Goal: Complete application form

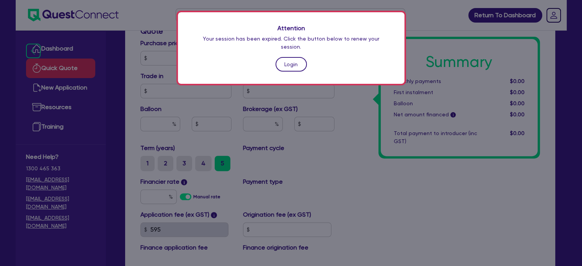
click at [293, 57] on link "Login" at bounding box center [290, 64] width 31 height 15
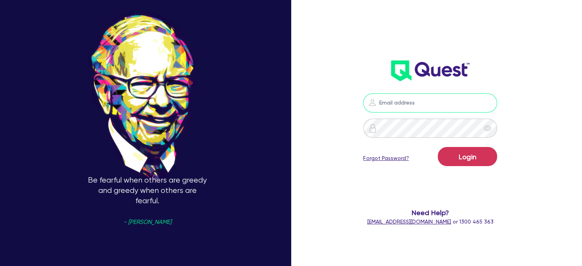
click at [416, 103] on input "email" at bounding box center [430, 102] width 134 height 19
type input "[EMAIL_ADDRESS][PERSON_NAME][DOMAIN_NAME]"
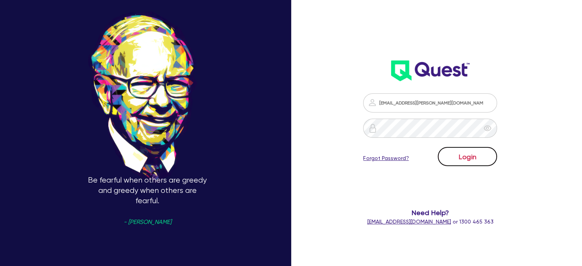
click at [477, 157] on button "Login" at bounding box center [467, 156] width 59 height 19
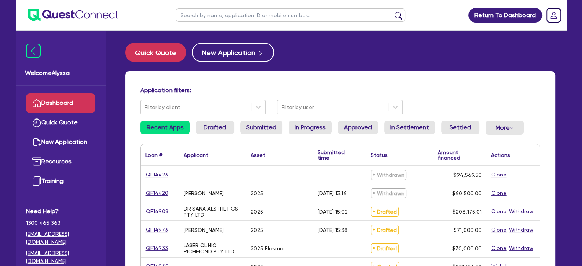
click at [218, 14] on input "text" at bounding box center [291, 14] width 230 height 13
type input "maris"
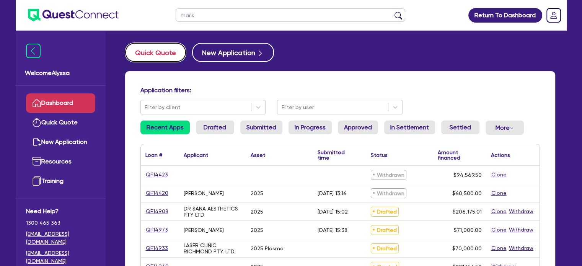
click at [150, 49] on button "Quick Quote" at bounding box center [155, 52] width 61 height 19
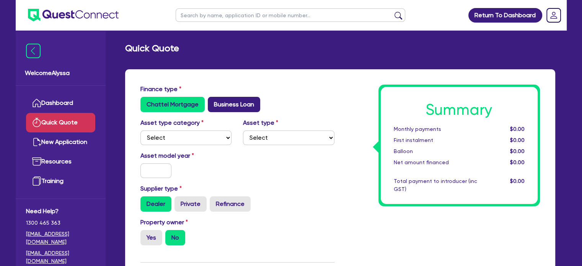
click at [240, 98] on label "Business Loan" at bounding box center [234, 104] width 52 height 15
click at [213, 98] on input "Business Loan" at bounding box center [210, 99] width 5 height 5
radio input "true"
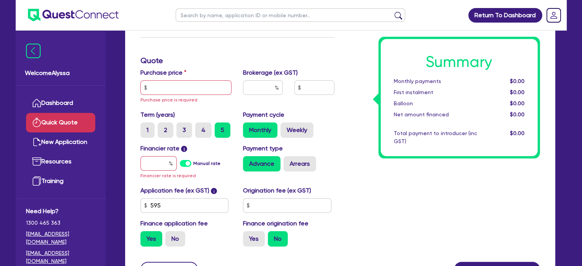
scroll to position [129, 0]
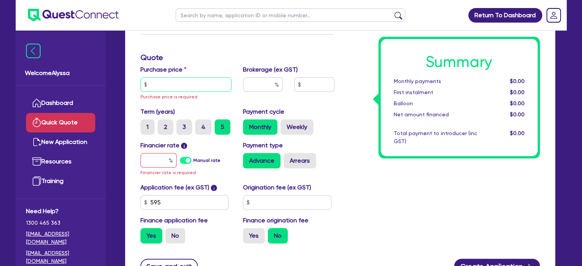
click at [165, 84] on input "text" at bounding box center [185, 84] width 91 height 15
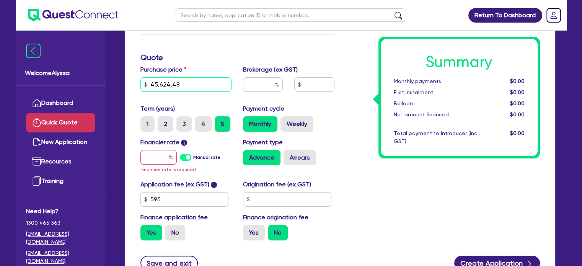
type input "45,624.48"
click at [254, 87] on input "text" at bounding box center [263, 84] width 40 height 15
type input "4"
click at [155, 159] on input "text" at bounding box center [158, 157] width 36 height 15
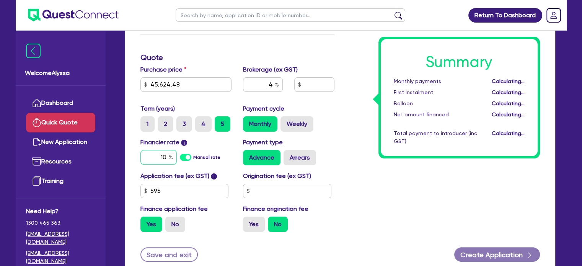
type input "10."
type input "1,851.16"
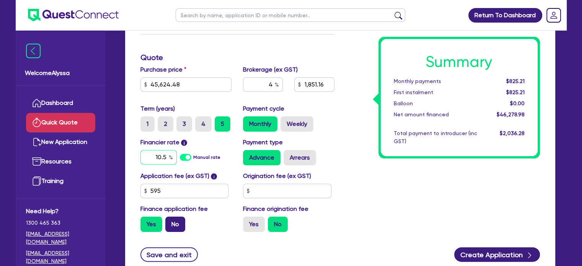
type input "10.5"
type input "1,851.16"
click at [177, 223] on label "No" at bounding box center [175, 224] width 20 height 15
click at [170, 221] on input "No" at bounding box center [167, 219] width 5 height 5
radio input "true"
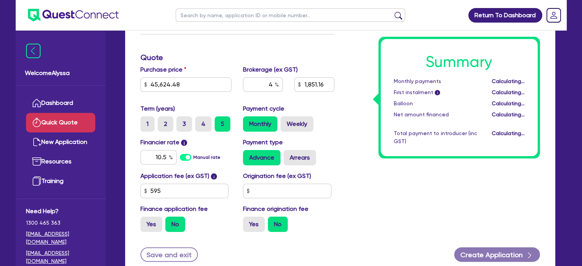
type input "1,824.98"
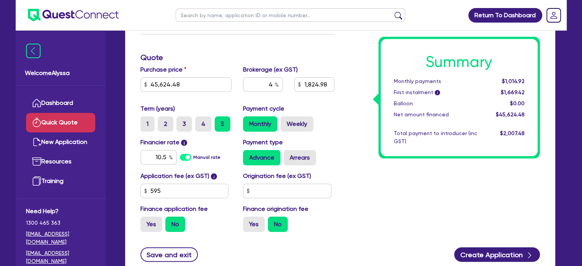
click at [383, 179] on div "Summary Monthly payments $1,014.92 First instalment i $1,669.42 Balloon $0.00 N…" at bounding box center [442, 97] width 205 height 282
click at [190, 17] on input "text" at bounding box center [291, 14] width 230 height 13
type input "[PERSON_NAME]"
click button "submit" at bounding box center [398, 16] width 12 height 11
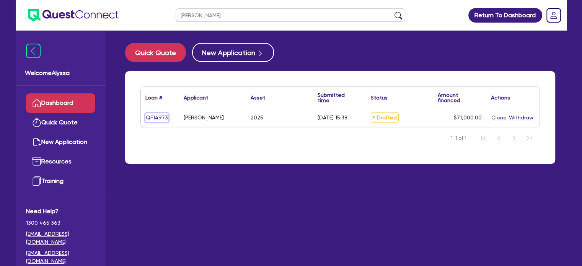
click at [156, 117] on link "QF14973" at bounding box center [156, 117] width 23 height 9
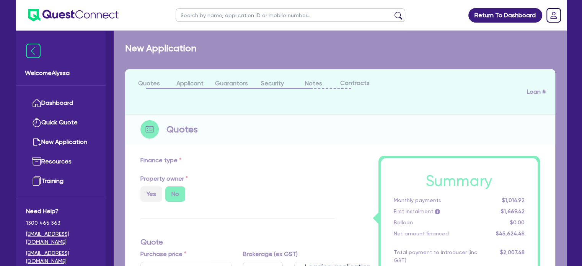
select select "TERTIARY_ASSETS"
type input "2025"
radio input "true"
type input "121,000"
type input "50,000"
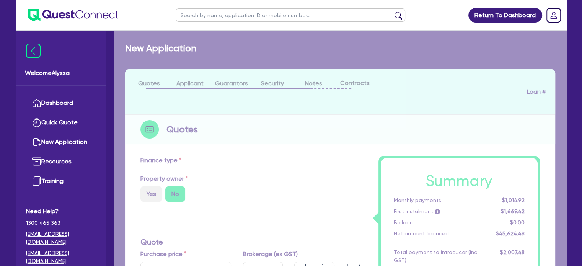
type input "4.5"
type input "3,195"
type input "14.5"
select select "BEAUTY_EQUIPMENT"
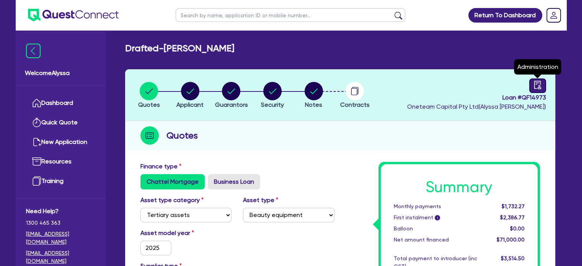
click at [540, 85] on icon "audit" at bounding box center [537, 85] width 8 height 8
select select "DRAFTED_AMENDED"
select select "Other"
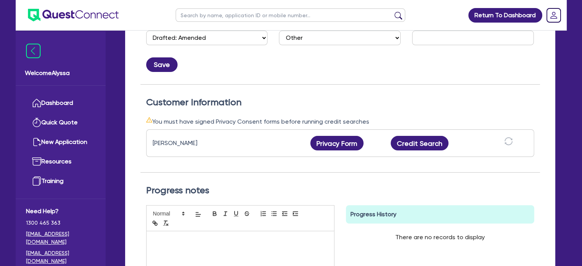
scroll to position [165, 0]
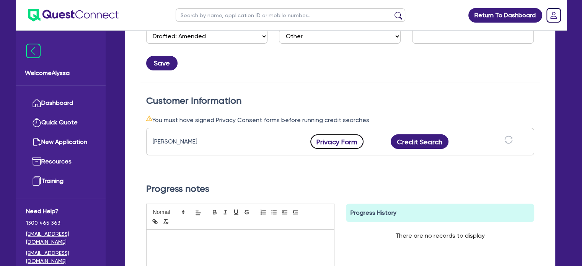
click at [330, 140] on button "Privacy Form" at bounding box center [337, 141] width 54 height 15
click at [205, 13] on input "text" at bounding box center [291, 14] width 230 height 13
type input "[PERSON_NAME]"
click button "submit" at bounding box center [398, 16] width 12 height 11
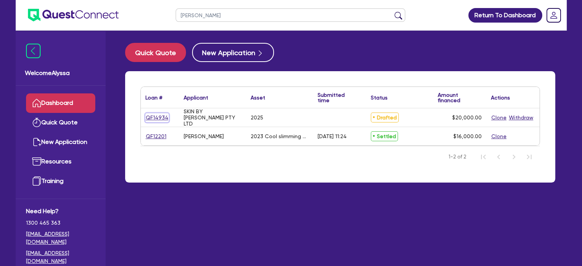
click at [155, 116] on link "QF14934" at bounding box center [156, 117] width 23 height 9
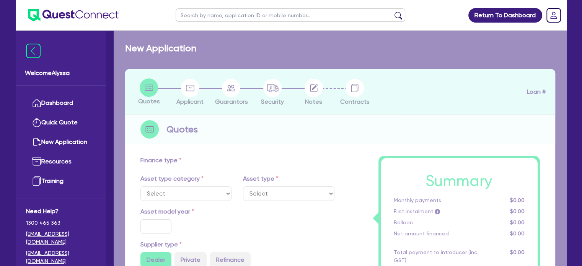
select select "TERTIARY_ASSETS"
type input "2025"
radio input "true"
type input "28,400"
type input "8,400"
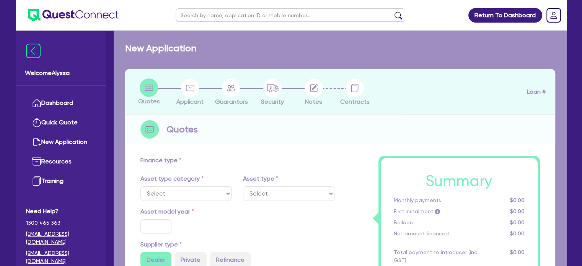
type input "4"
type input "800"
radio input "true"
type input "4.99"
select select "BEAUTY_EQUIPMENT"
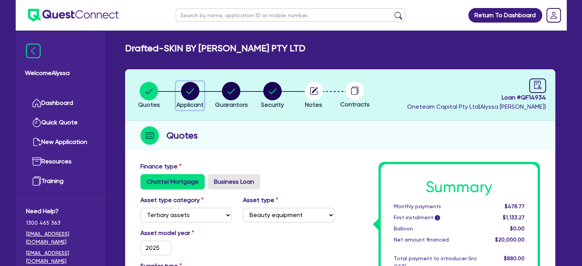
click at [183, 96] on icon "button" at bounding box center [190, 91] width 18 height 18
select select "COMPANY"
select select "HEALTH_BEAUTY"
select select "HAIR_BEAUTY_SALONS"
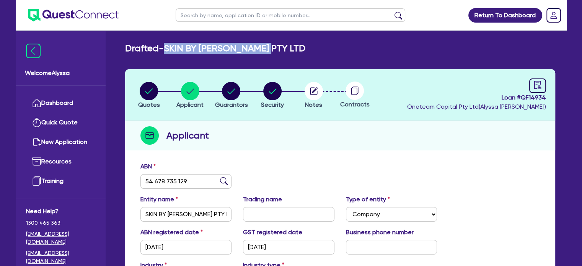
drag, startPoint x: 270, startPoint y: 48, endPoint x: 168, endPoint y: 41, distance: 102.0
click at [168, 41] on main "Drafted - SKIN BY [PERSON_NAME] LTD Quotes Applicant [GEOGRAPHIC_DATA] Security…" at bounding box center [340, 209] width 453 height 356
copy h2 "SKIN BY [PERSON_NAME] PTY LTD"
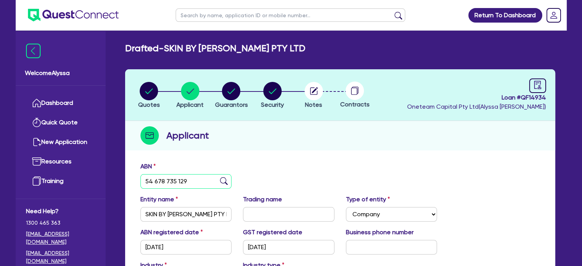
drag, startPoint x: 197, startPoint y: 180, endPoint x: 136, endPoint y: 177, distance: 60.9
click at [136, 177] on div "ABN 54 678 735 129" at bounding box center [186, 175] width 103 height 27
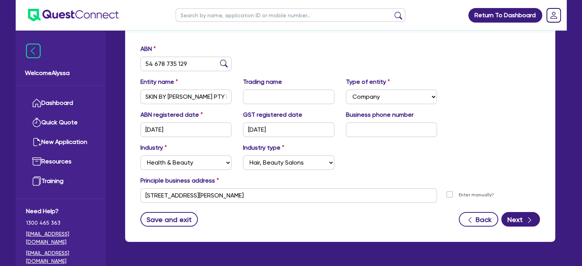
scroll to position [118, 0]
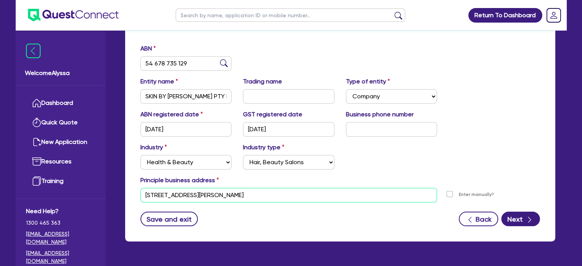
drag, startPoint x: 248, startPoint y: 189, endPoint x: 137, endPoint y: 188, distance: 110.9
click at [137, 188] on div "[STREET_ADDRESS][PERSON_NAME]" at bounding box center [289, 195] width 308 height 15
